Goal: Obtain resource: Download file/media

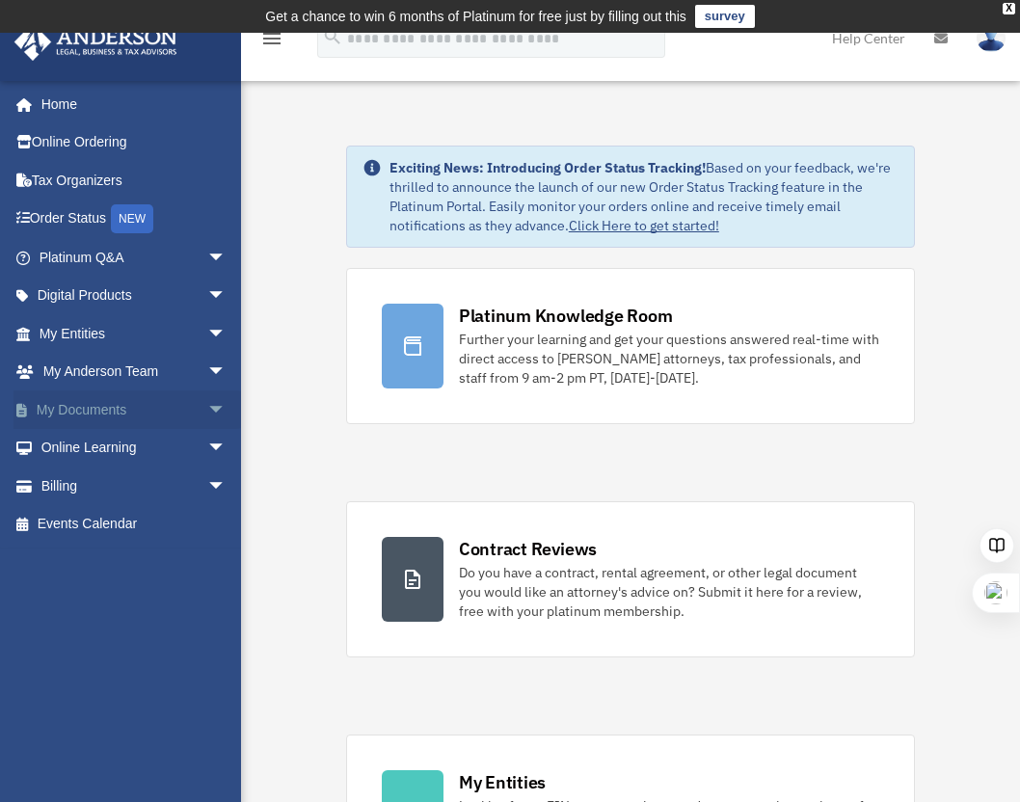
click at [207, 411] on span "arrow_drop_down" at bounding box center [226, 411] width 39 height 40
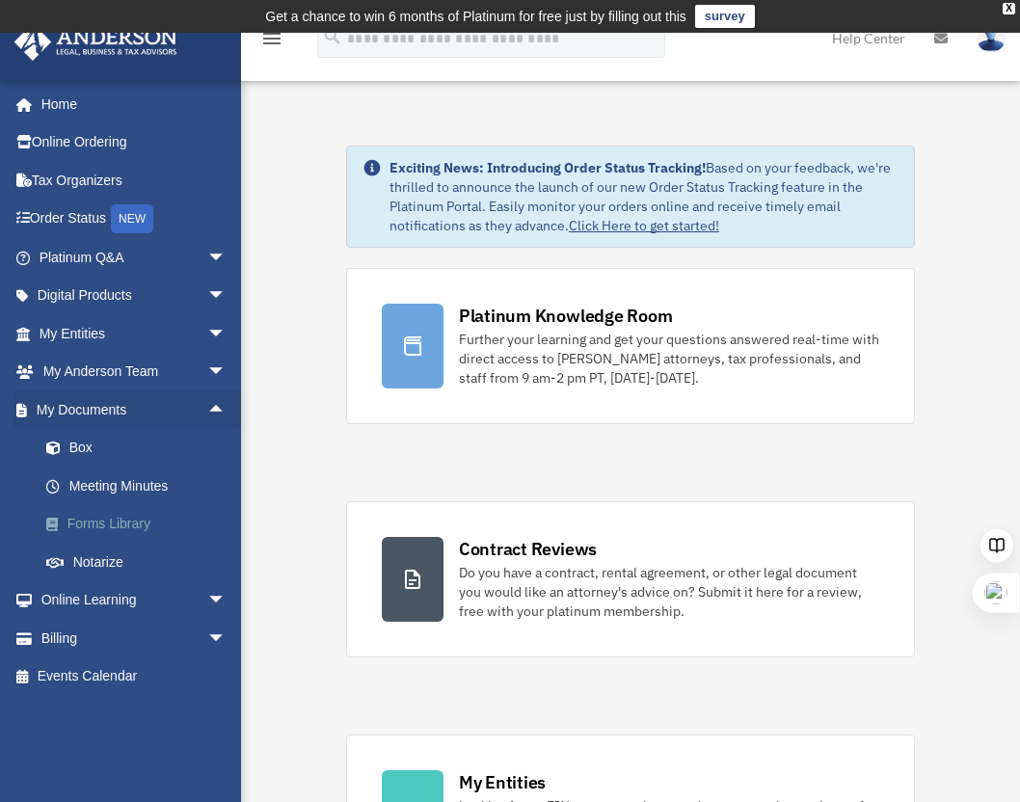
click at [98, 521] on link "Forms Library" at bounding box center [141, 524] width 229 height 39
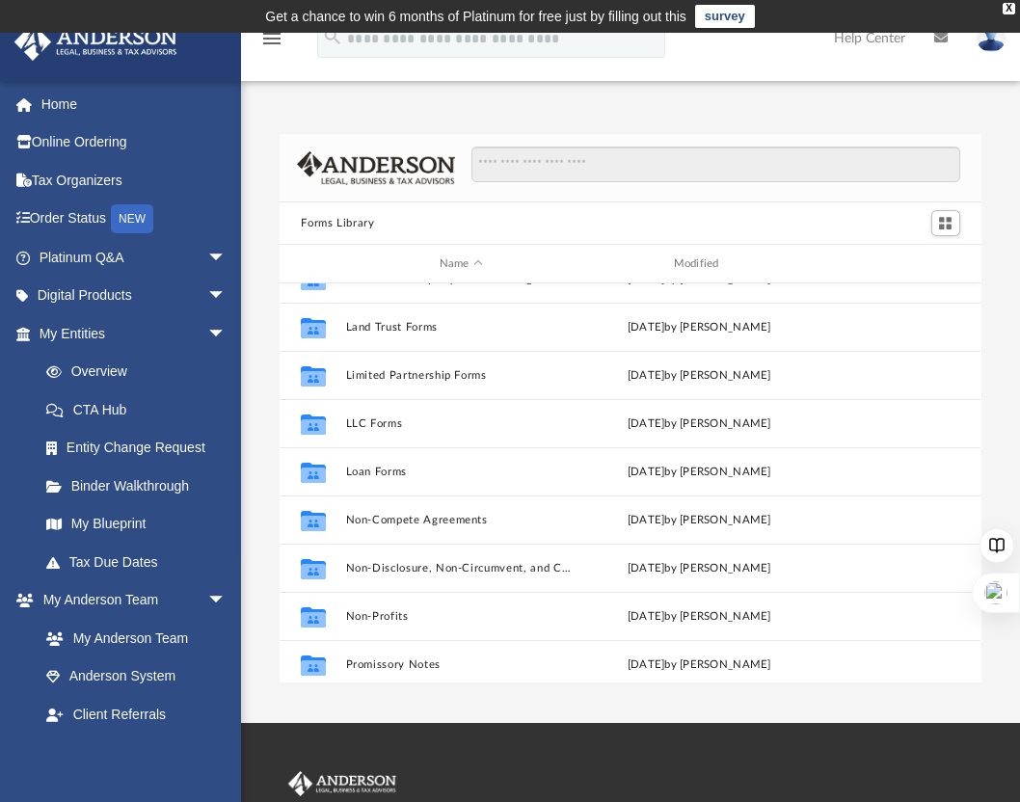
scroll to position [789, 0]
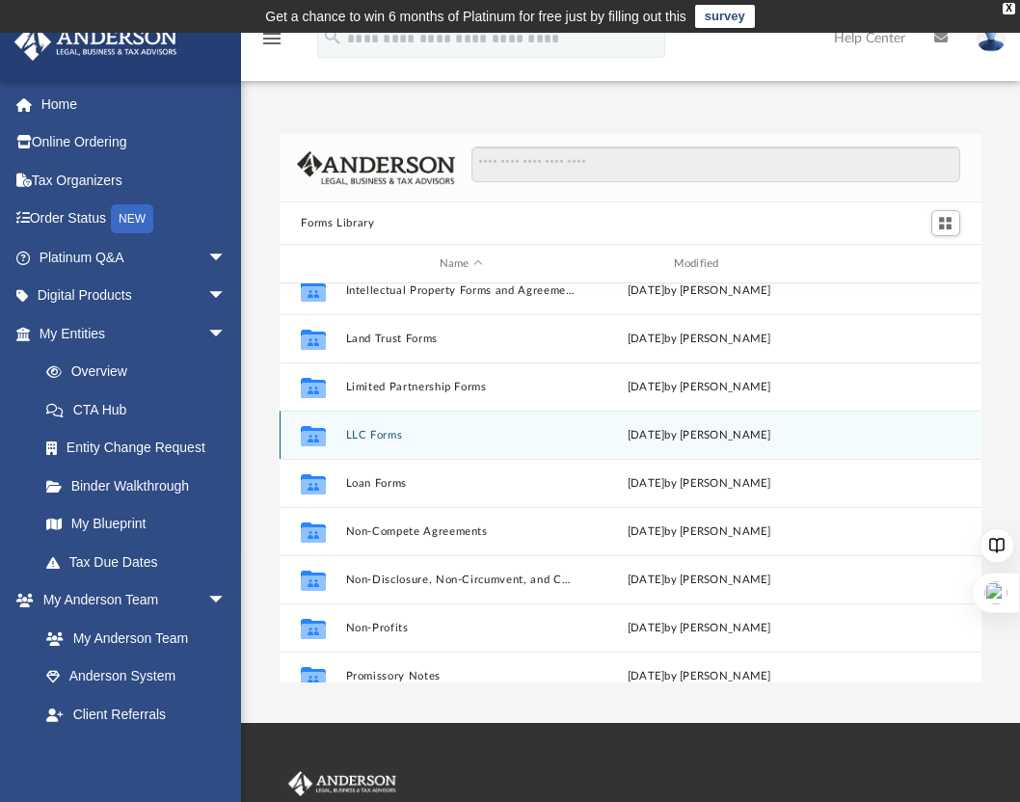
click at [308, 438] on icon "grid" at bounding box center [313, 437] width 25 height 15
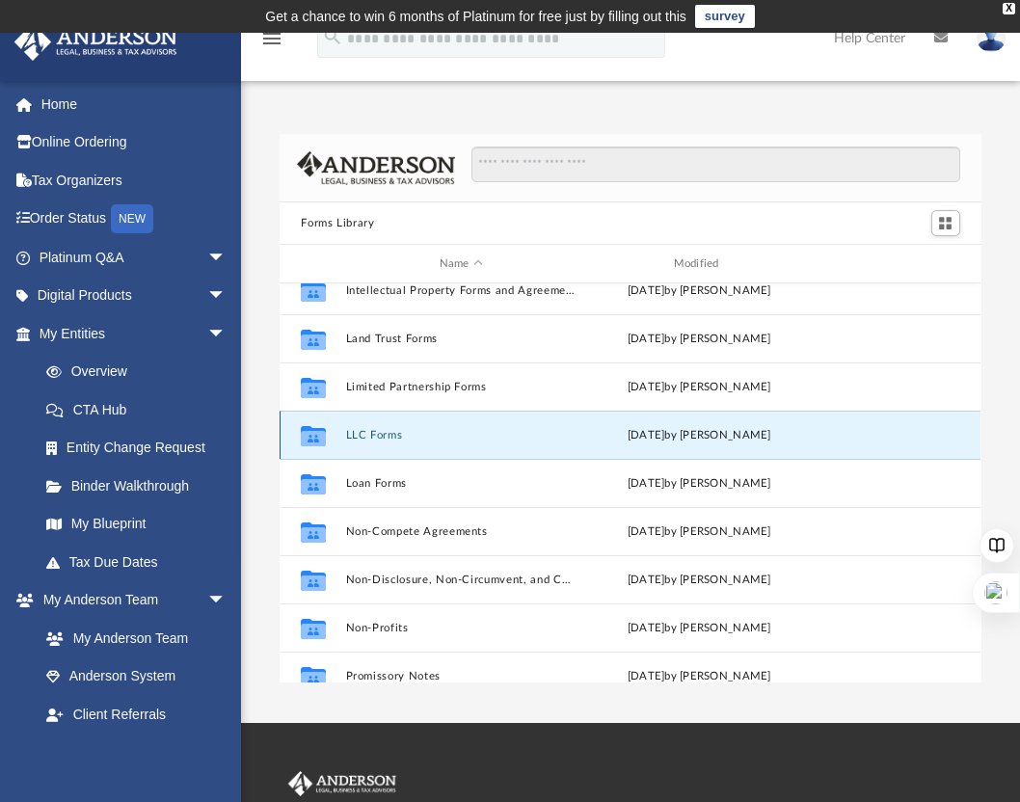
click at [314, 437] on icon "grid" at bounding box center [313, 437] width 25 height 15
click at [485, 438] on button "LLC Forms" at bounding box center [461, 435] width 230 height 13
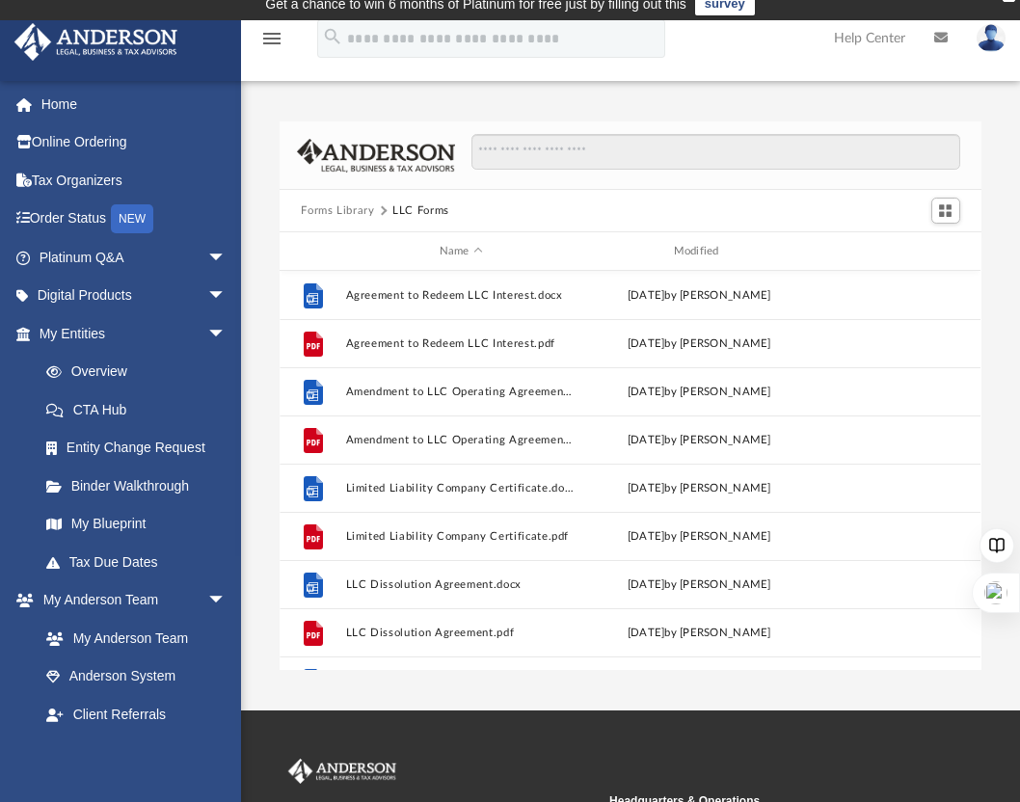
scroll to position [11, 0]
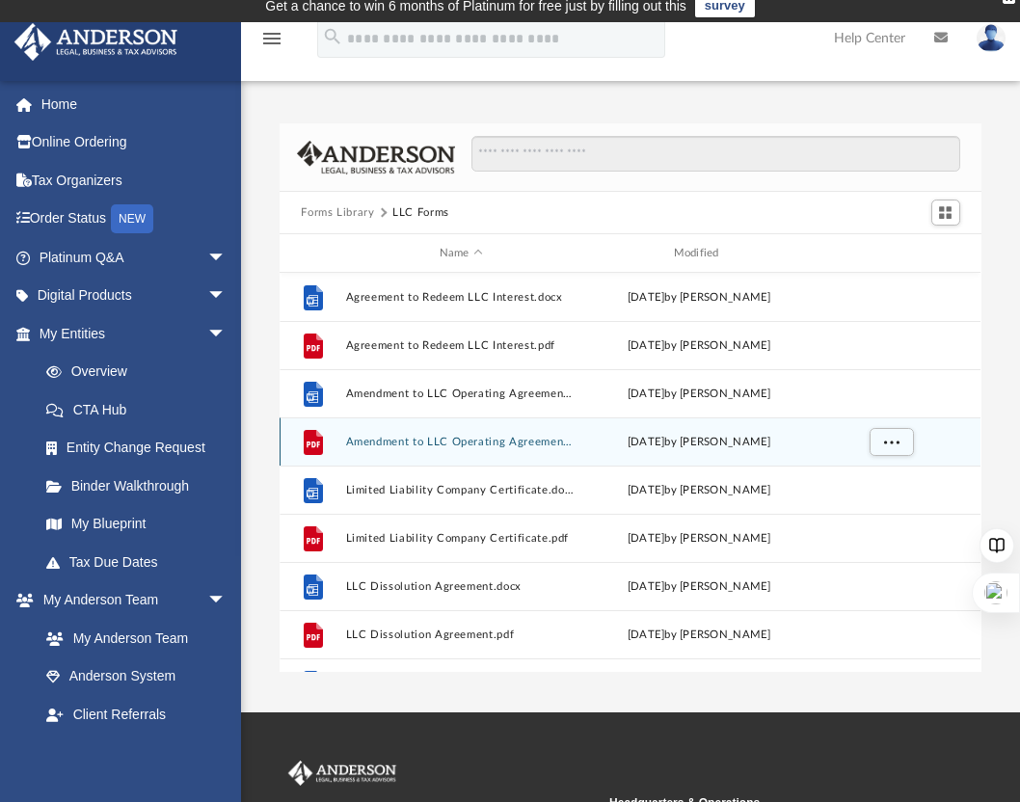
click at [482, 440] on button "Amendment to LLC Operating Agreement.pdf" at bounding box center [461, 442] width 230 height 13
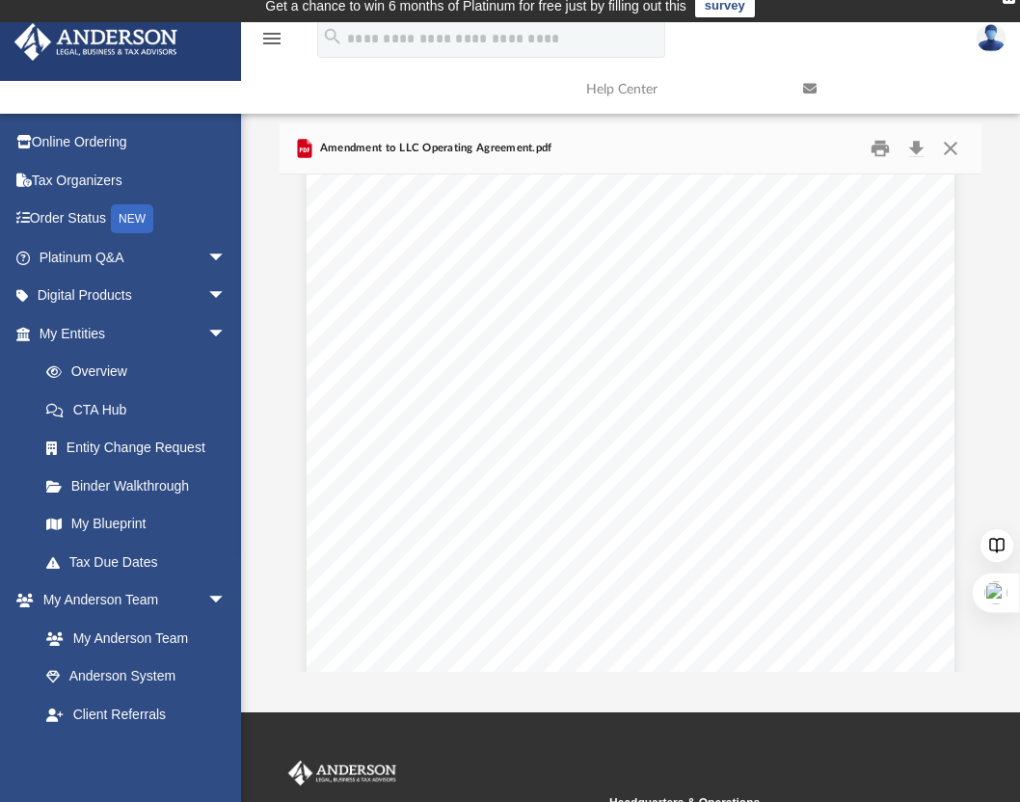
scroll to position [0, 0]
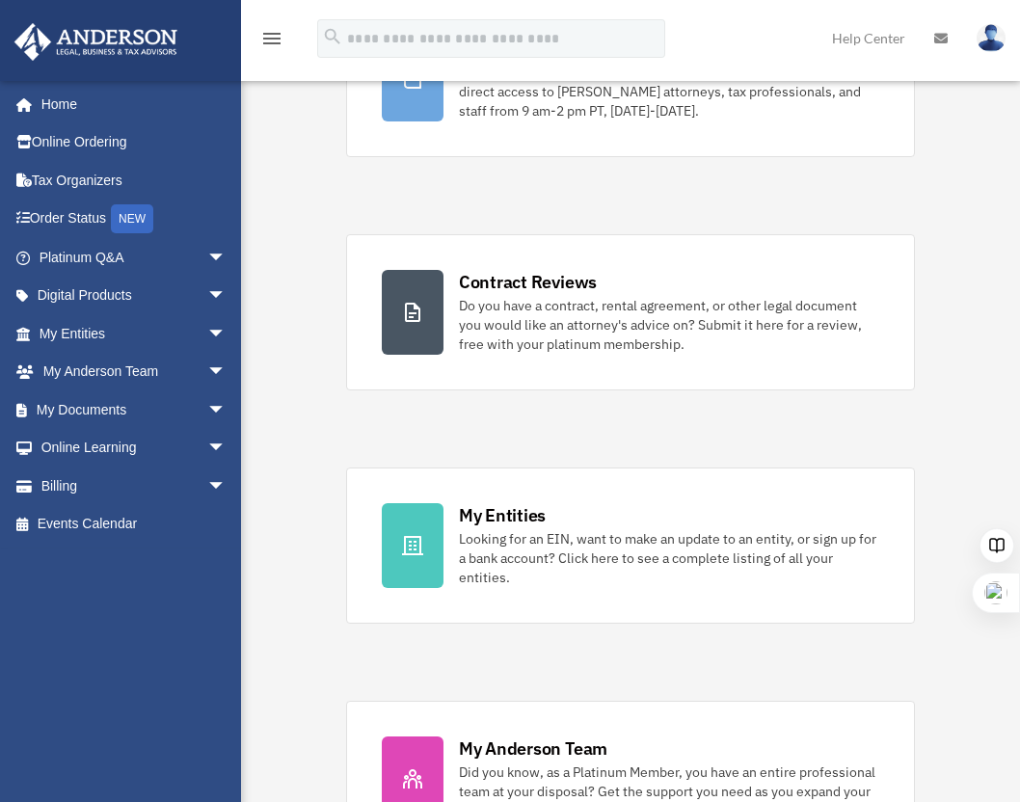
scroll to position [266, 0]
click at [60, 108] on link "Home" at bounding box center [135, 104] width 242 height 39
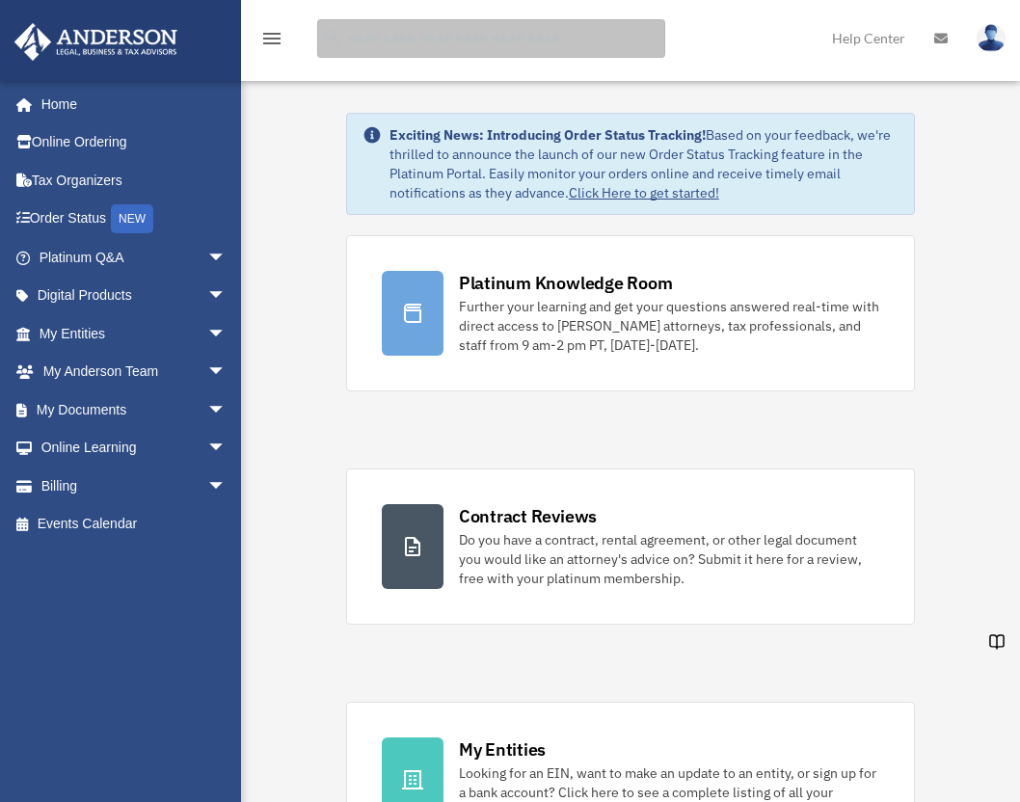
click at [466, 40] on input "search" at bounding box center [491, 38] width 348 height 39
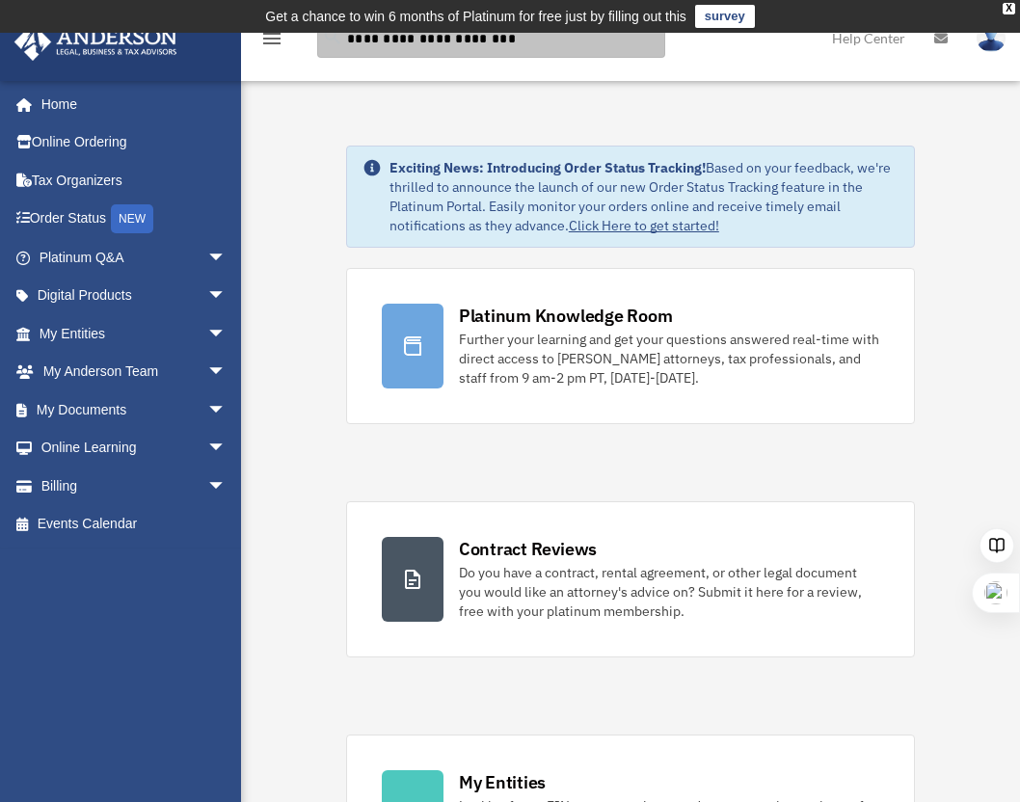
type input "**********"
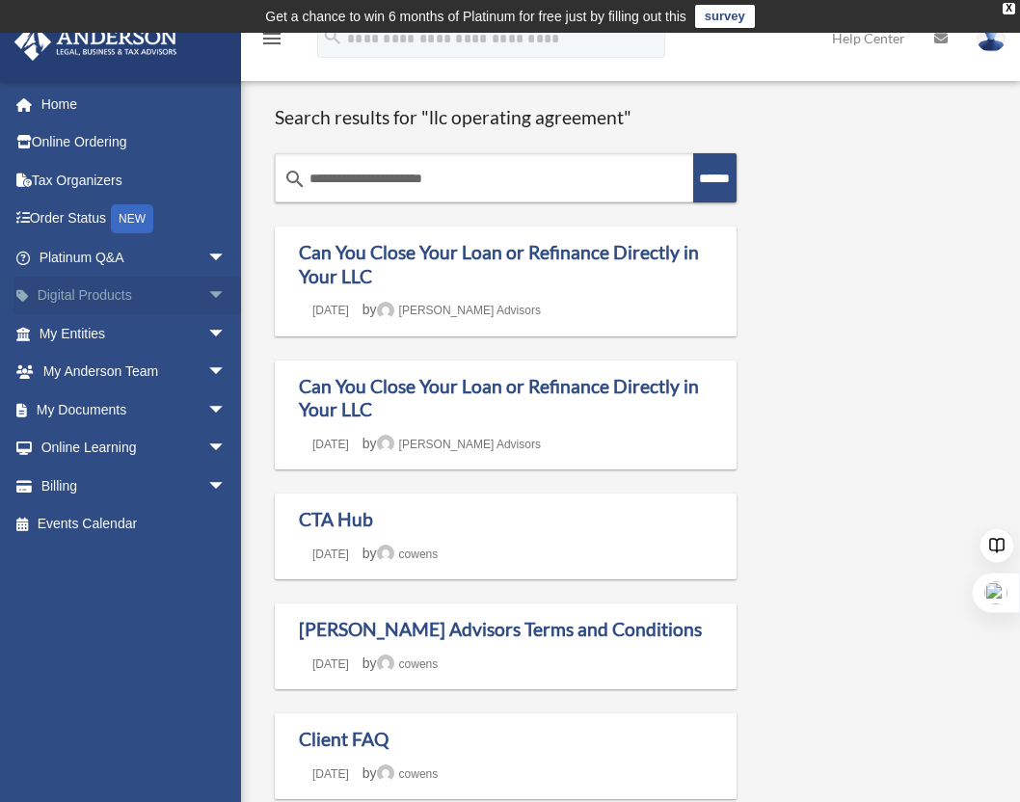
click at [207, 290] on span "arrow_drop_down" at bounding box center [226, 297] width 39 height 40
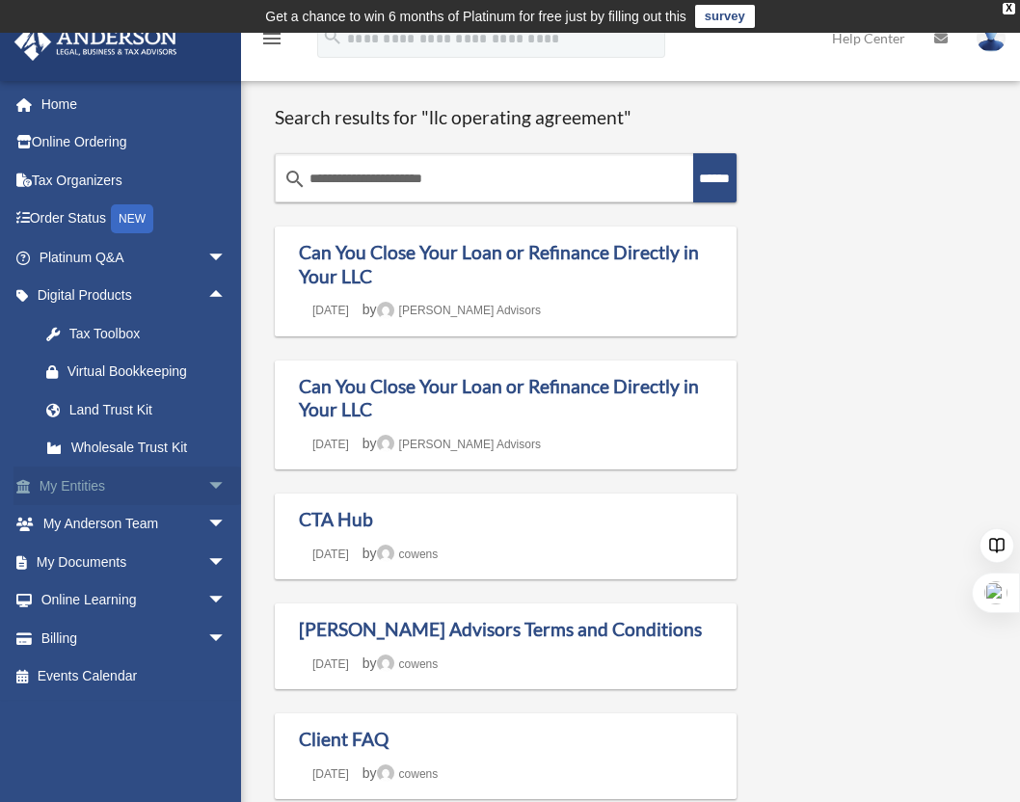
click at [207, 480] on span "arrow_drop_down" at bounding box center [226, 487] width 39 height 40
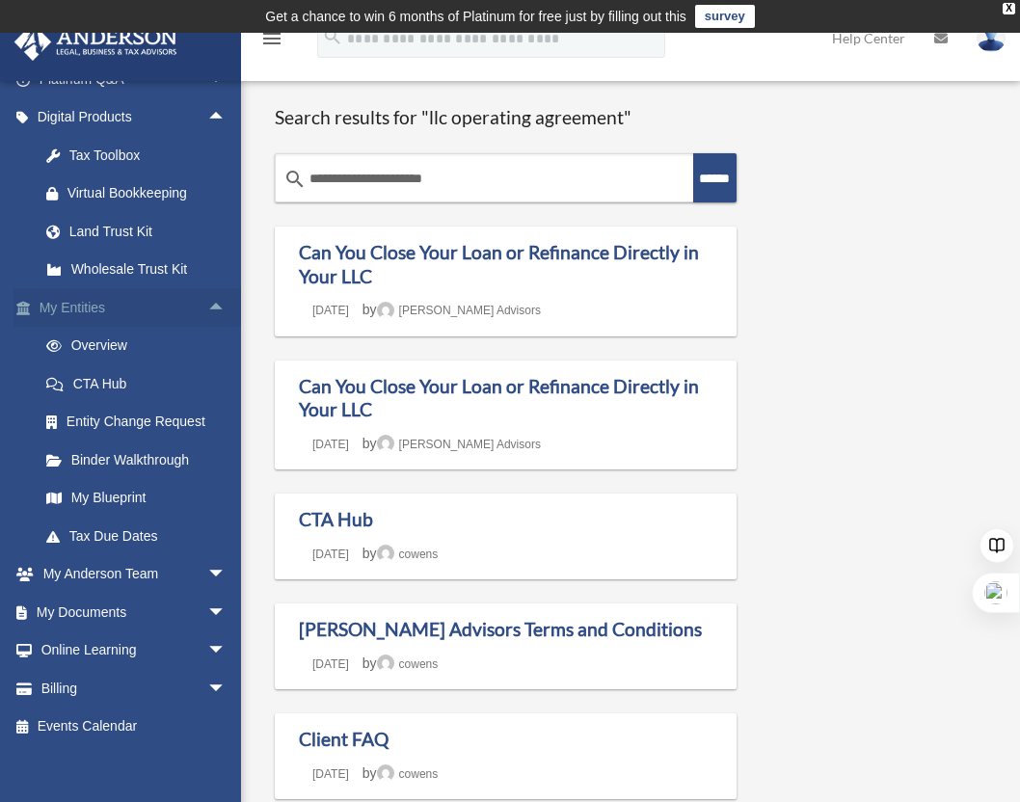
scroll to position [191, 0]
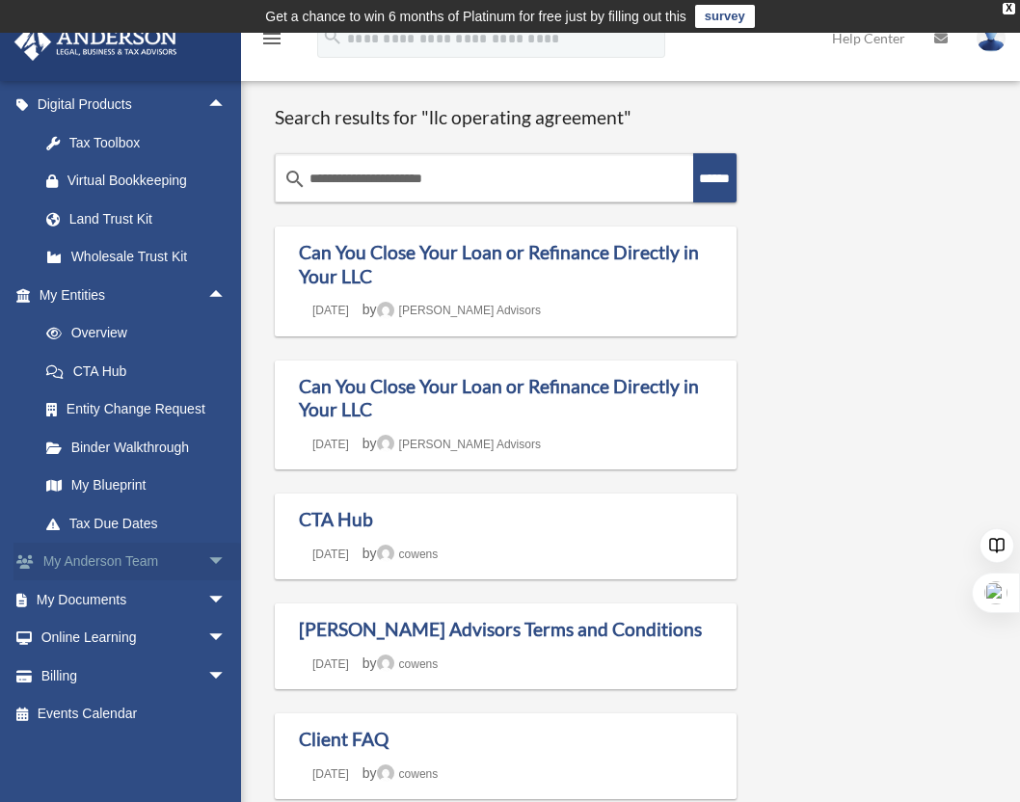
click at [207, 557] on span "arrow_drop_down" at bounding box center [226, 563] width 39 height 40
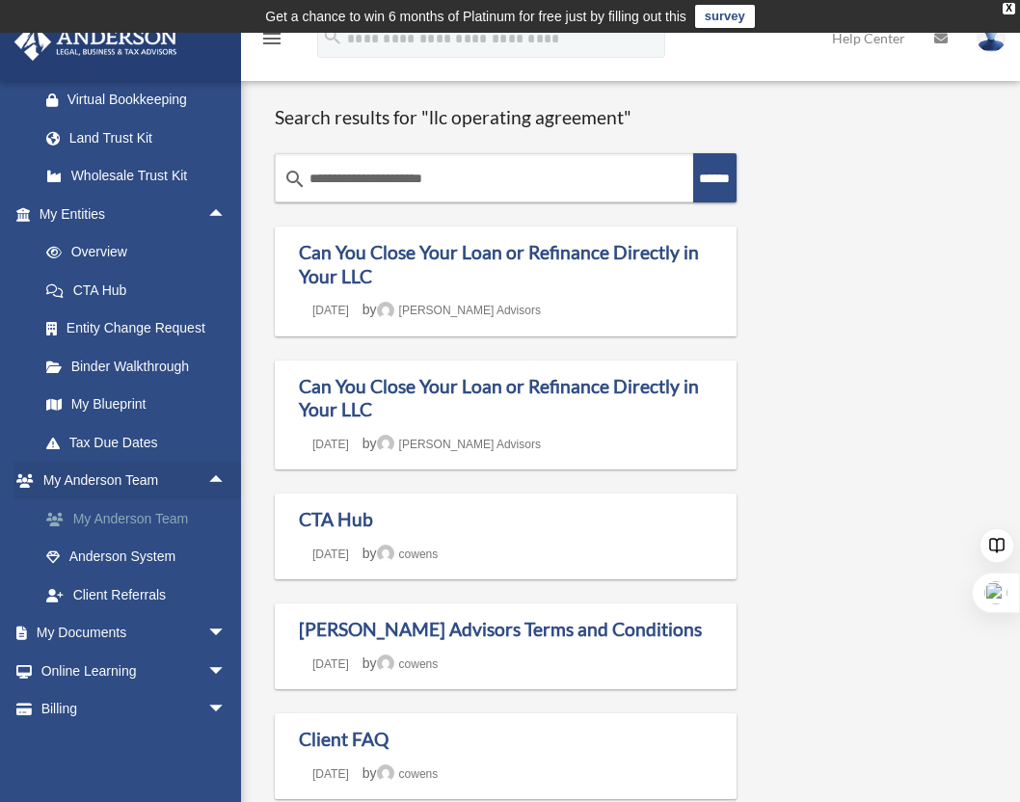
scroll to position [278, 0]
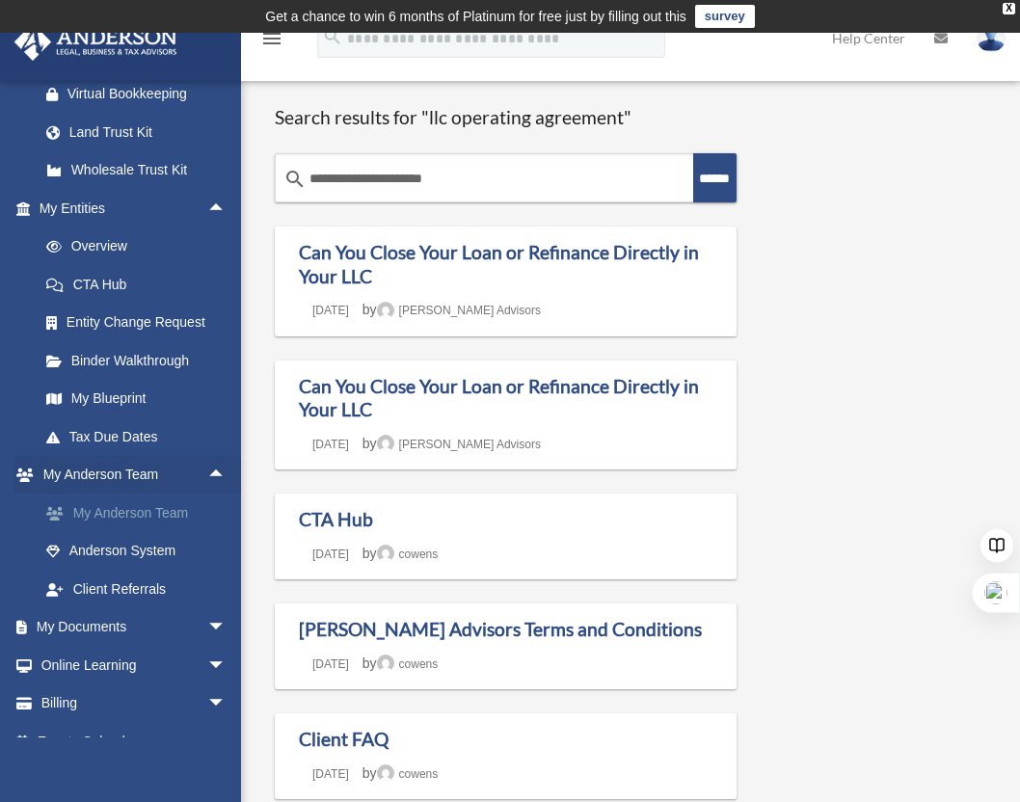
click at [116, 517] on link "My Anderson Team" at bounding box center [141, 513] width 229 height 39
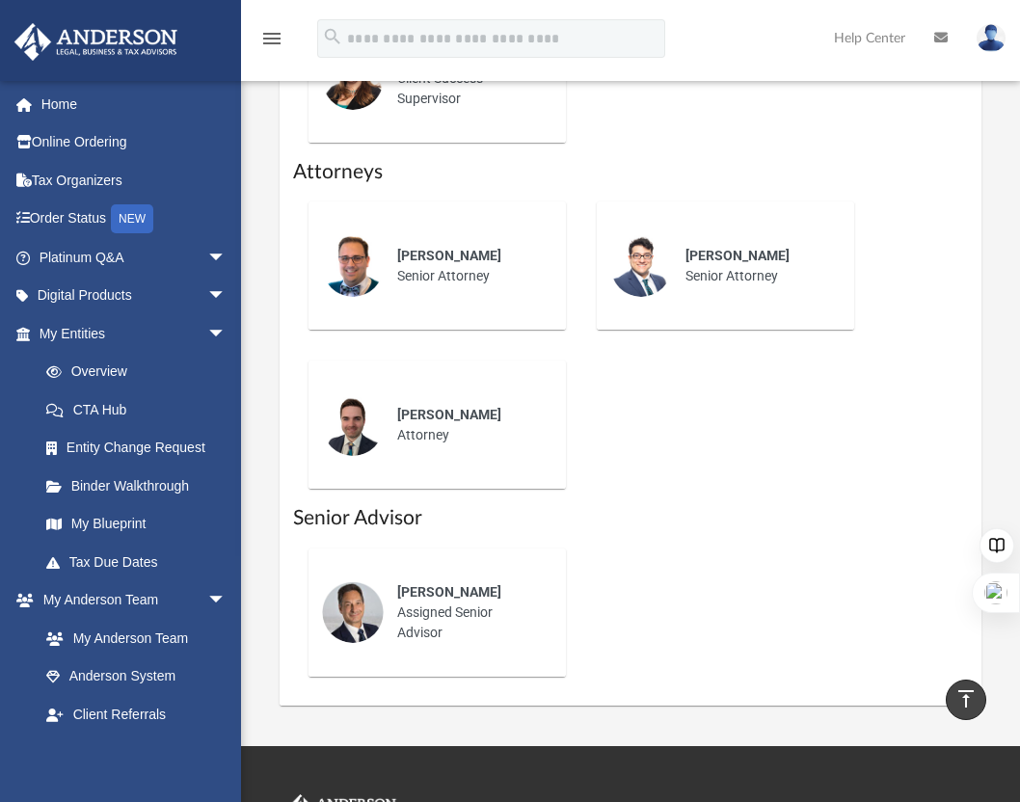
scroll to position [1126, 0]
